Goal: Transaction & Acquisition: Book appointment/travel/reservation

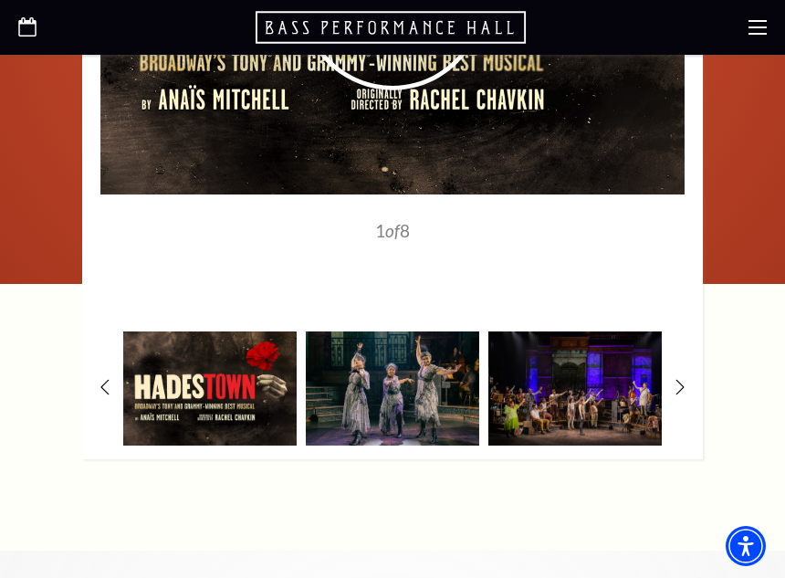
scroll to position [3087, 0]
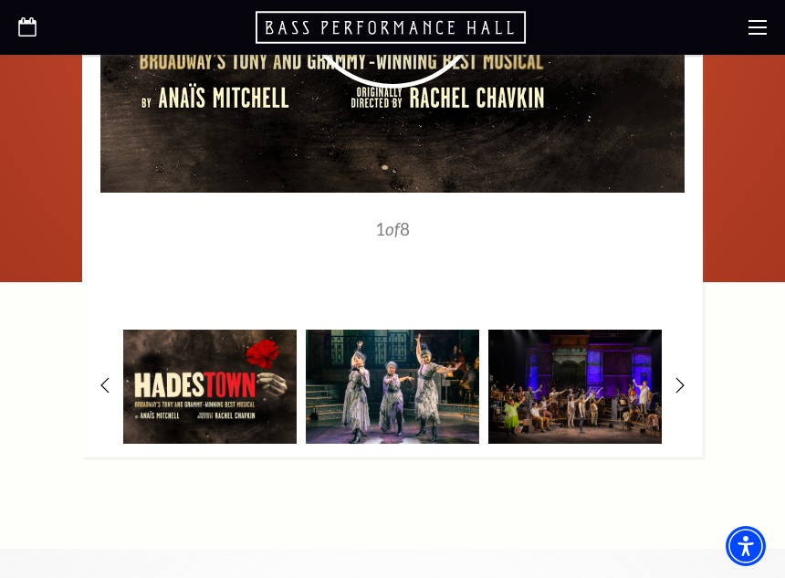
click at [404, 330] on img at bounding box center [392, 386] width 173 height 113
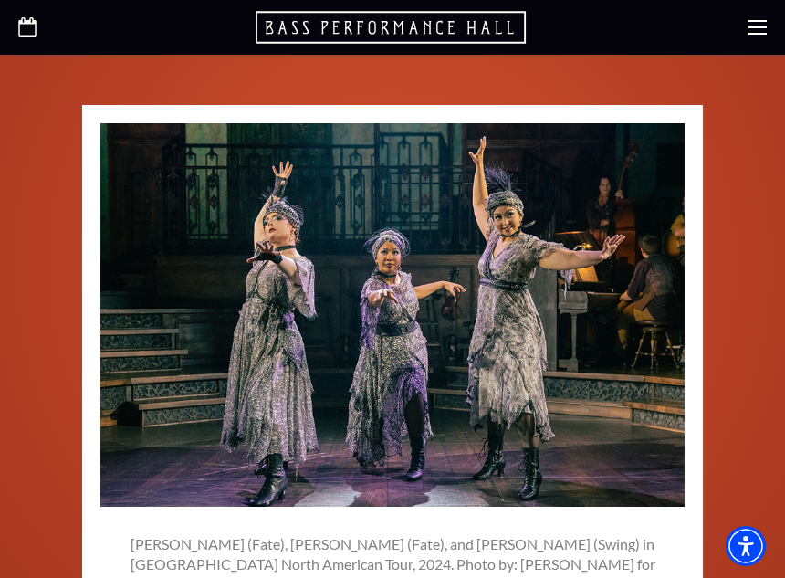
scroll to position [2773, 0]
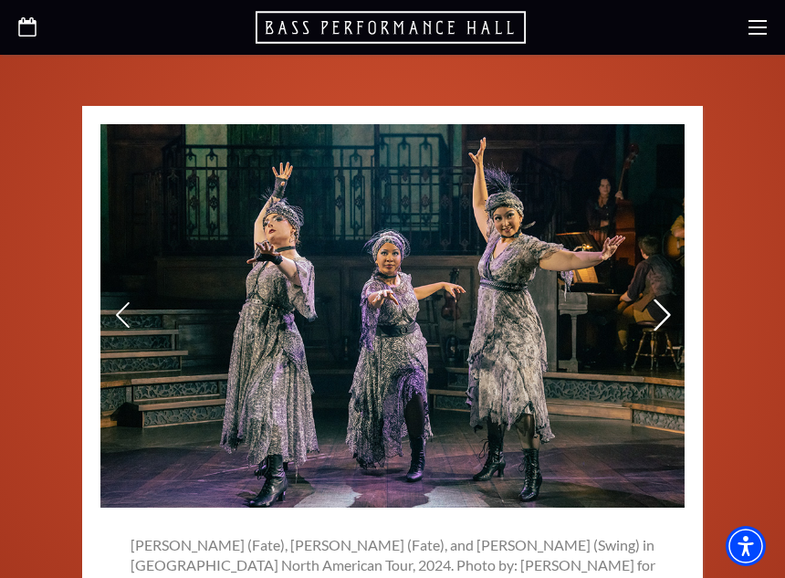
click at [665, 299] on icon at bounding box center [662, 315] width 19 height 32
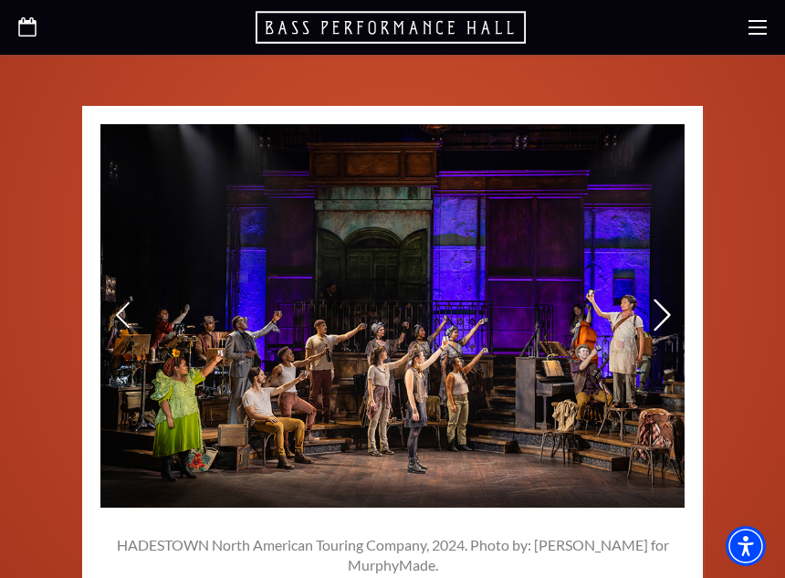
click at [665, 299] on icon at bounding box center [662, 315] width 19 height 32
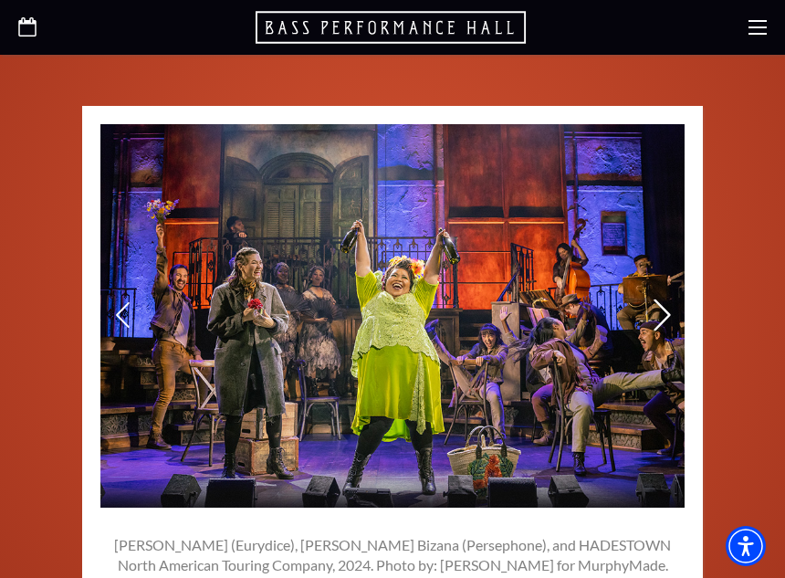
click at [665, 299] on icon at bounding box center [662, 315] width 19 height 32
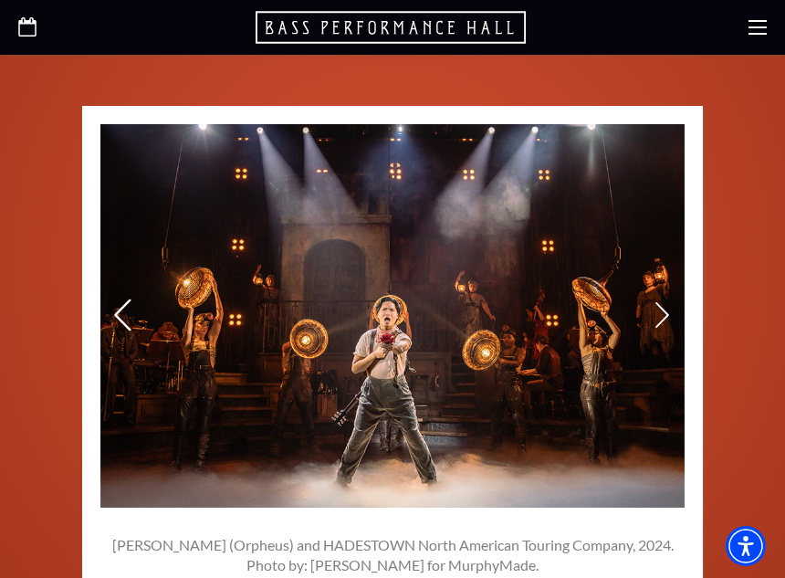
click at [121, 299] on icon at bounding box center [122, 315] width 19 height 32
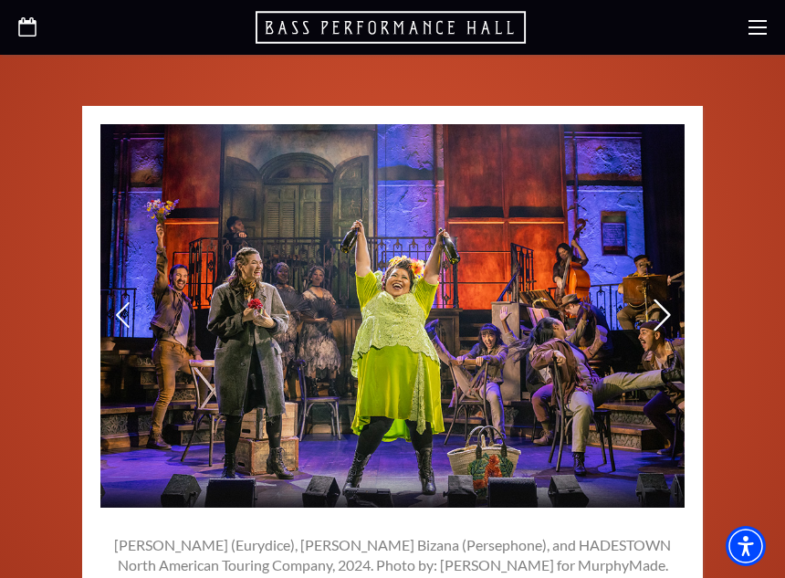
click at [665, 299] on icon at bounding box center [662, 315] width 19 height 32
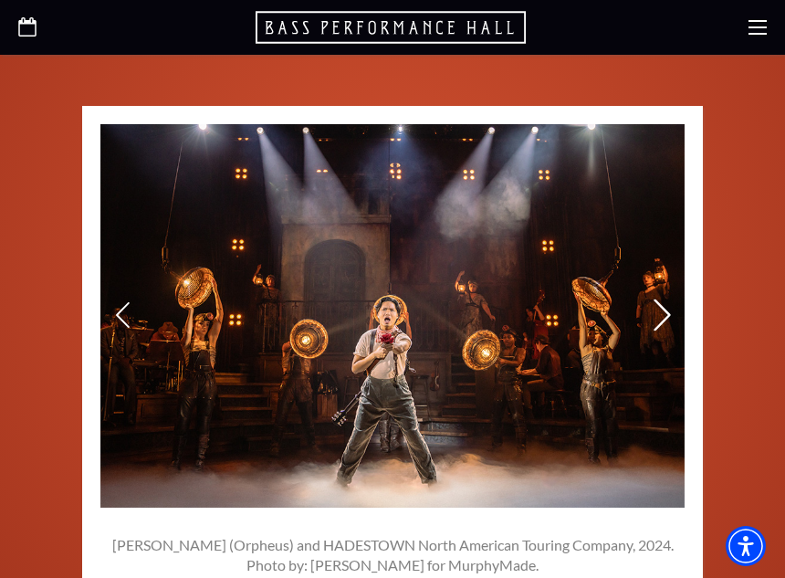
click at [665, 299] on icon at bounding box center [662, 315] width 19 height 32
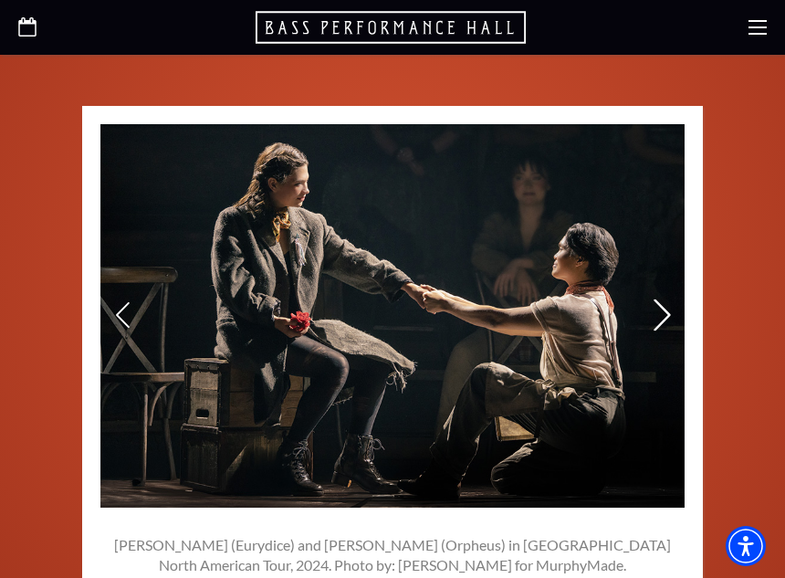
click at [665, 299] on icon at bounding box center [662, 315] width 19 height 32
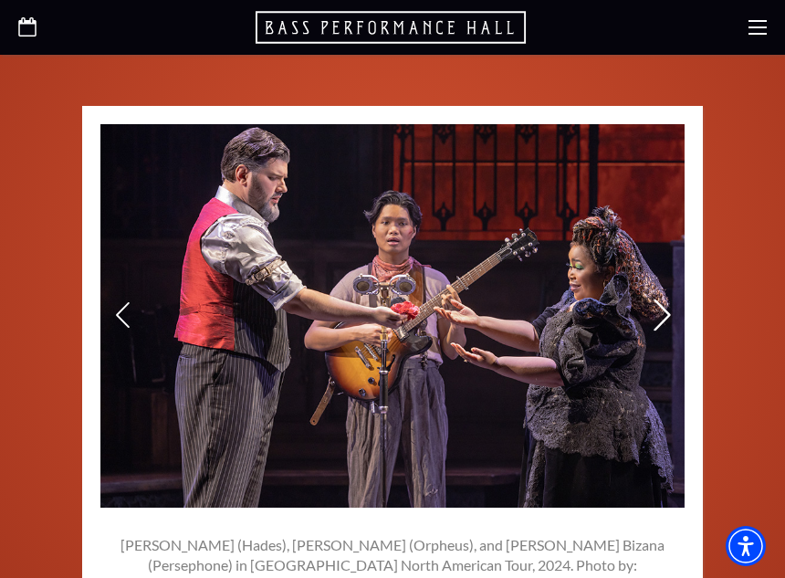
click at [665, 299] on icon at bounding box center [662, 315] width 19 height 32
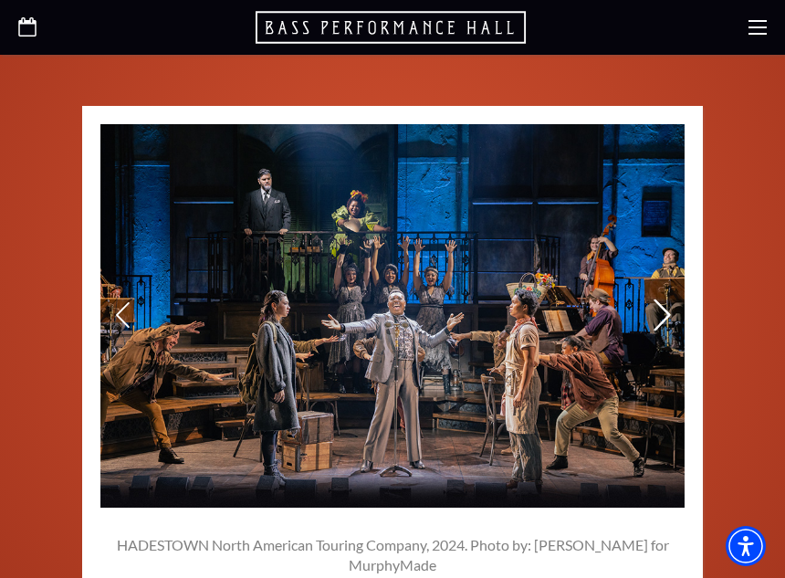
click at [662, 299] on icon at bounding box center [662, 315] width 19 height 32
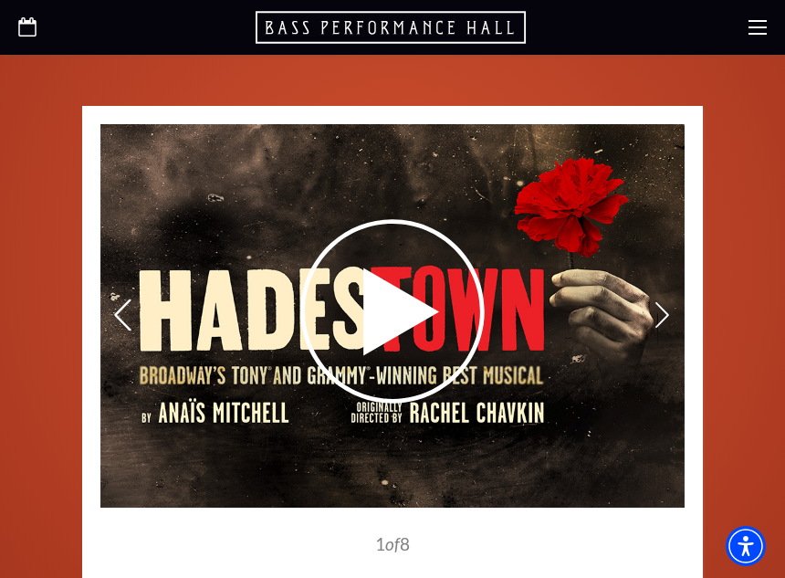
click at [116, 299] on use at bounding box center [122, 315] width 16 height 32
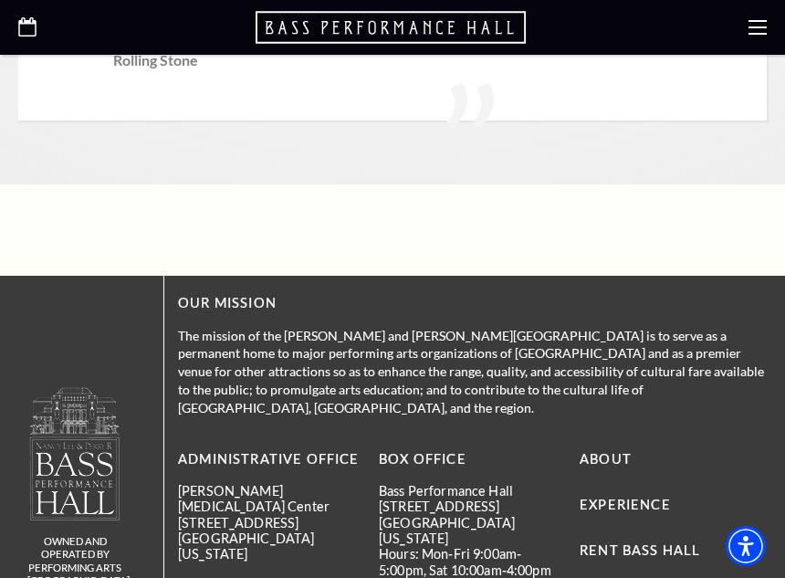
scroll to position [4523, 0]
